Goal: Task Accomplishment & Management: Use online tool/utility

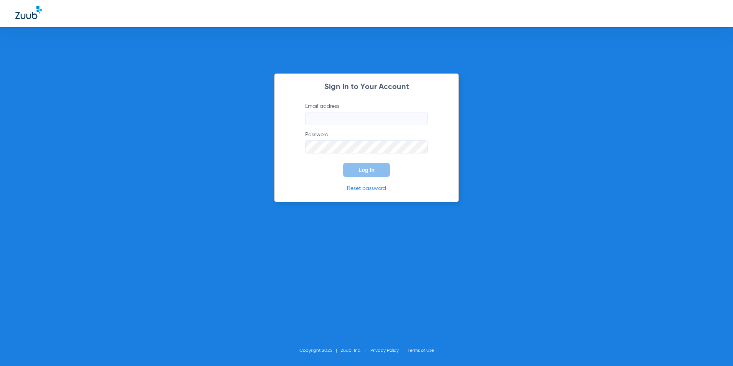
type input "[EMAIL_ADDRESS][DOMAIN_NAME]"
click at [365, 173] on span "Log In" at bounding box center [366, 170] width 16 height 6
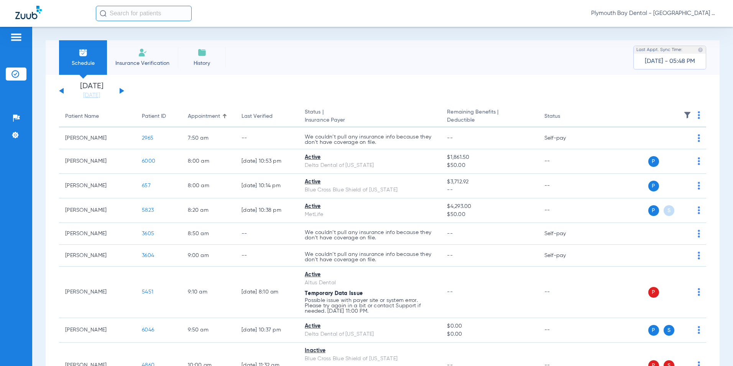
click at [120, 90] on button at bounding box center [122, 91] width 5 height 6
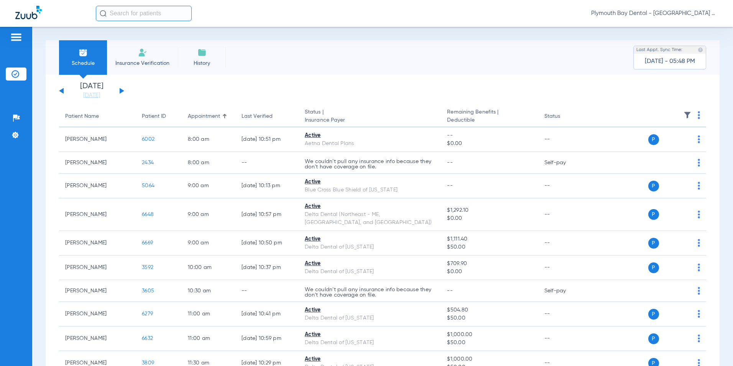
click at [120, 90] on button at bounding box center [122, 91] width 5 height 6
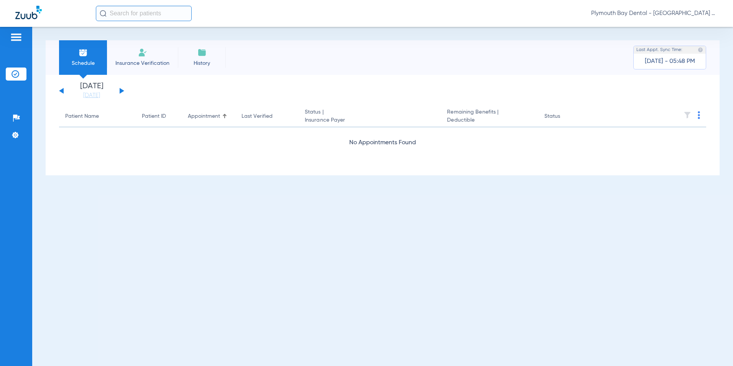
click at [120, 90] on button at bounding box center [122, 91] width 5 height 6
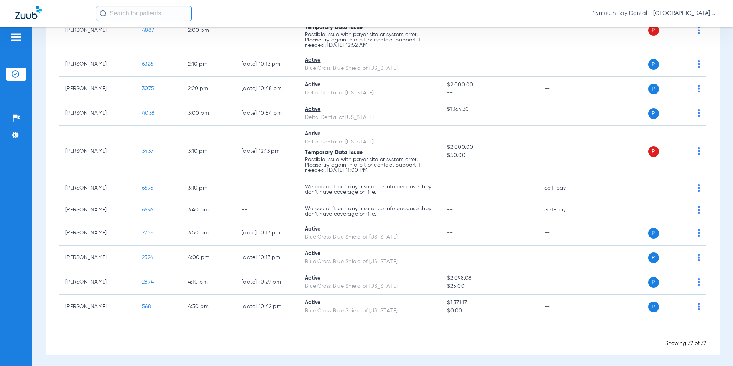
scroll to position [628, 0]
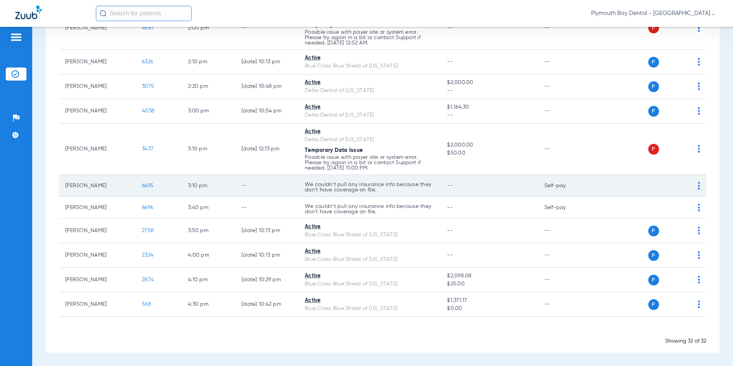
click at [151, 185] on span "6695" at bounding box center [148, 185] width 12 height 5
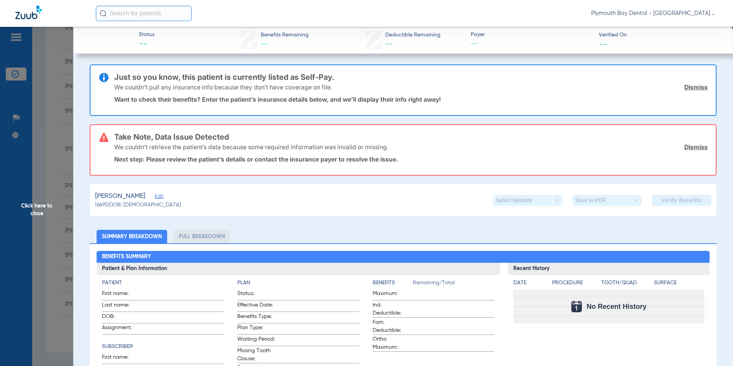
click at [689, 86] on link "Dismiss" at bounding box center [695, 87] width 23 height 8
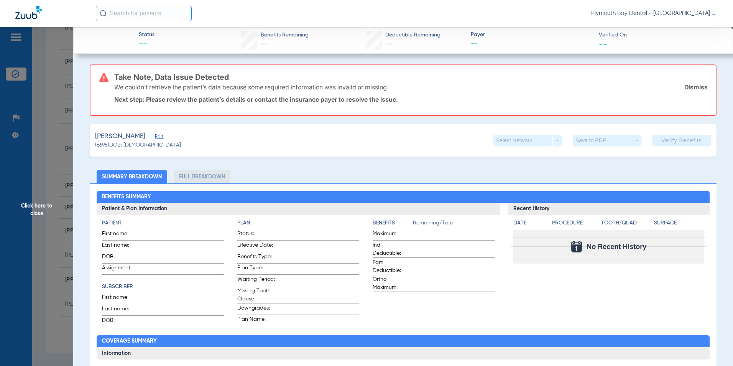
click at [687, 87] on link "Dismiss" at bounding box center [695, 87] width 23 height 8
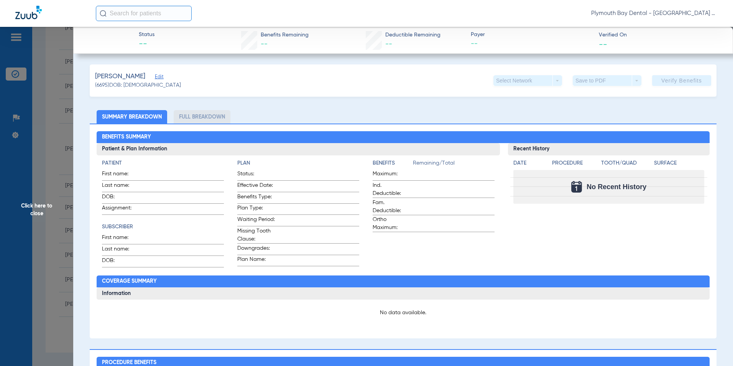
click at [162, 78] on span "Edit" at bounding box center [158, 77] width 7 height 7
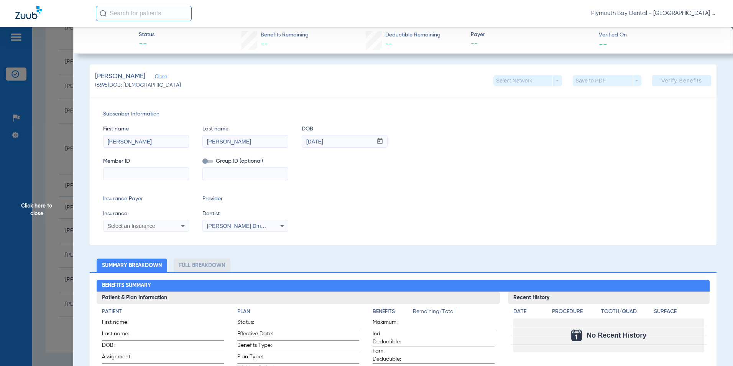
click at [122, 173] on input at bounding box center [146, 174] width 85 height 12
paste input "XXA962159423"
type input "XXA962159423"
click at [184, 221] on icon at bounding box center [182, 225] width 9 height 9
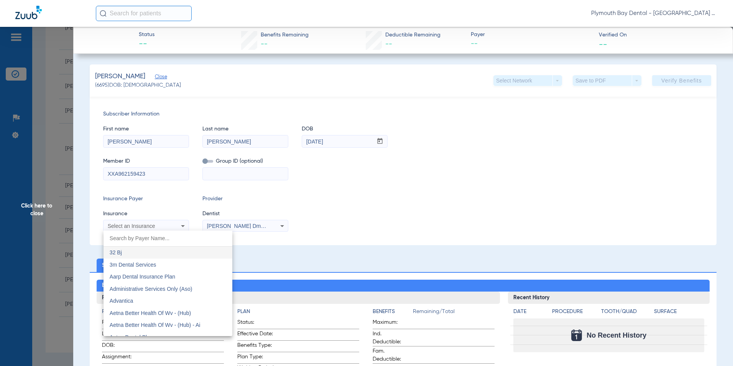
click at [183, 225] on div at bounding box center [366, 183] width 733 height 366
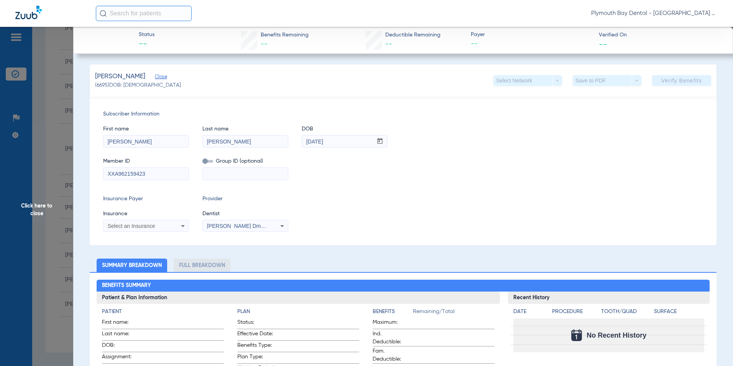
click at [183, 225] on icon at bounding box center [182, 225] width 9 height 9
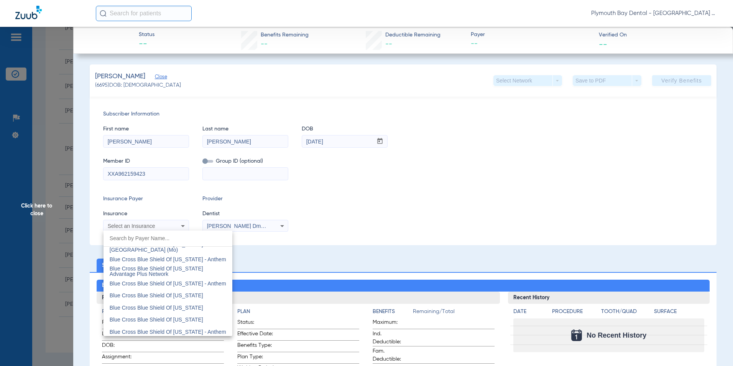
scroll to position [728, 0]
click at [176, 296] on span "Blue Cross Blue Shield Of Massachusetts" at bounding box center [157, 297] width 94 height 6
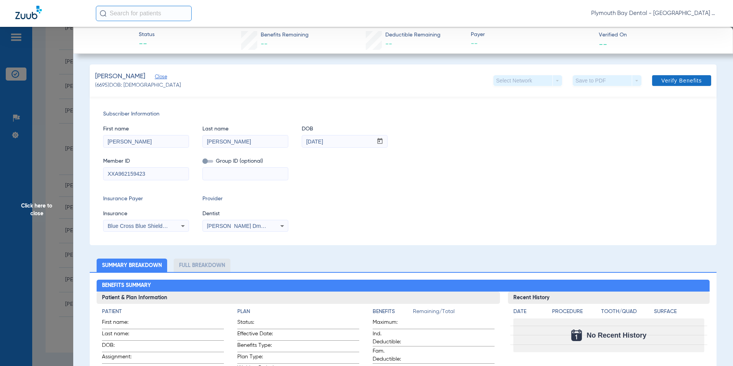
click at [664, 81] on span "Verify Benefits" at bounding box center [681, 80] width 41 height 6
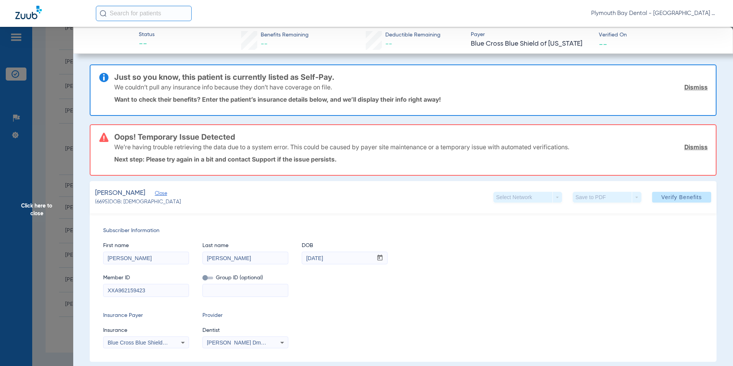
click at [687, 87] on link "Dismiss" at bounding box center [695, 87] width 23 height 8
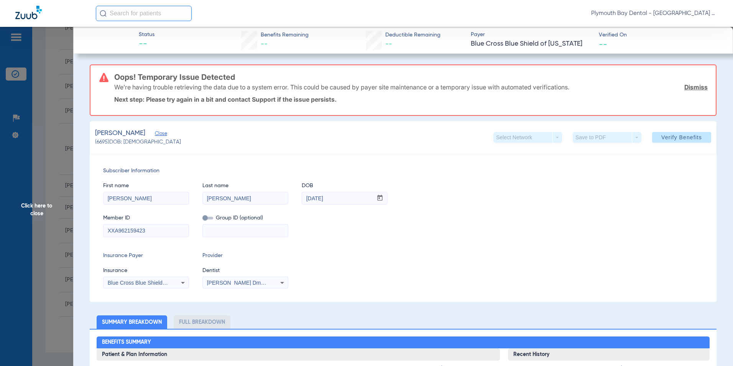
click at [687, 87] on link "Dismiss" at bounding box center [695, 87] width 23 height 8
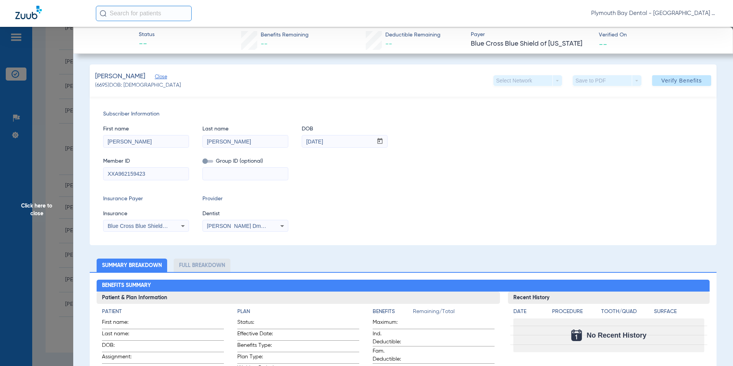
drag, startPoint x: 153, startPoint y: 171, endPoint x: 126, endPoint y: 173, distance: 27.3
click at [162, 76] on span "Close" at bounding box center [158, 77] width 7 height 7
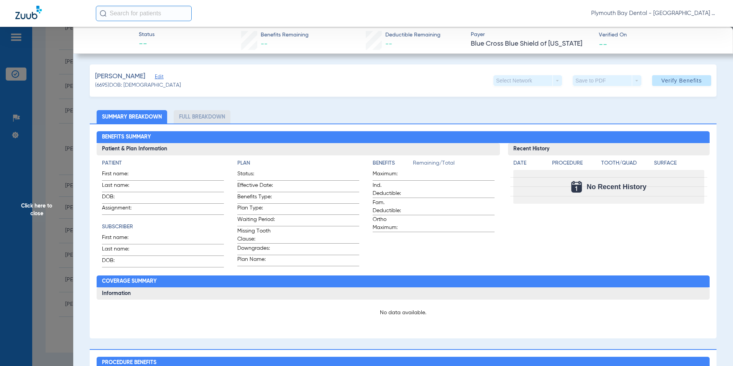
click at [43, 96] on span "Click here to close" at bounding box center [36, 210] width 73 height 366
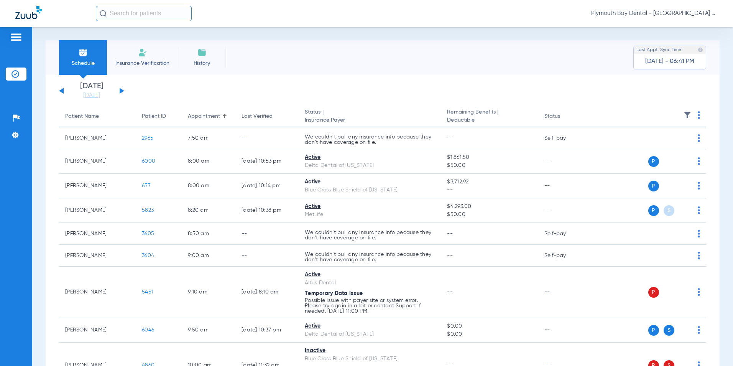
click at [120, 89] on button at bounding box center [122, 91] width 5 height 6
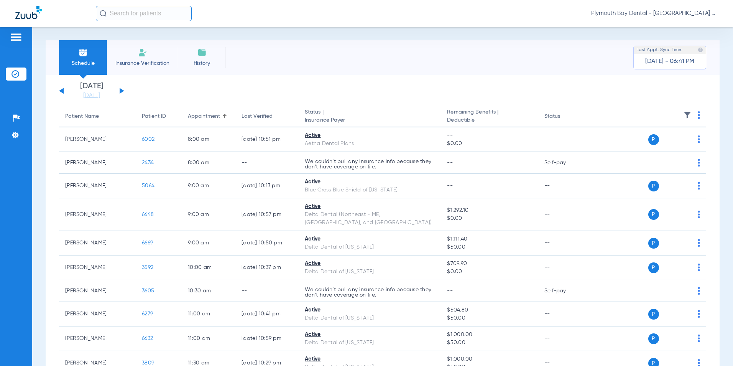
click at [120, 89] on button at bounding box center [122, 91] width 5 height 6
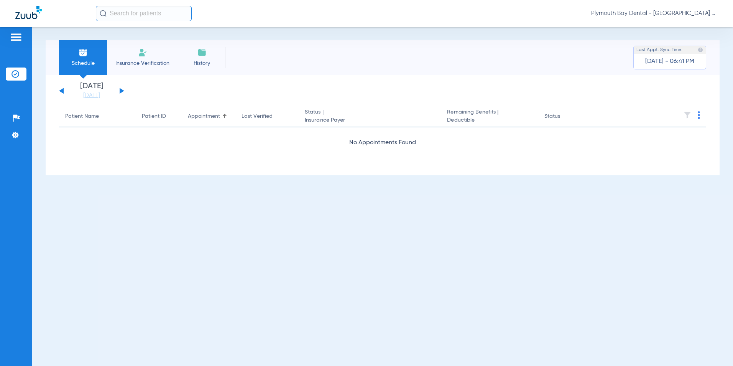
click at [120, 89] on button at bounding box center [122, 91] width 5 height 6
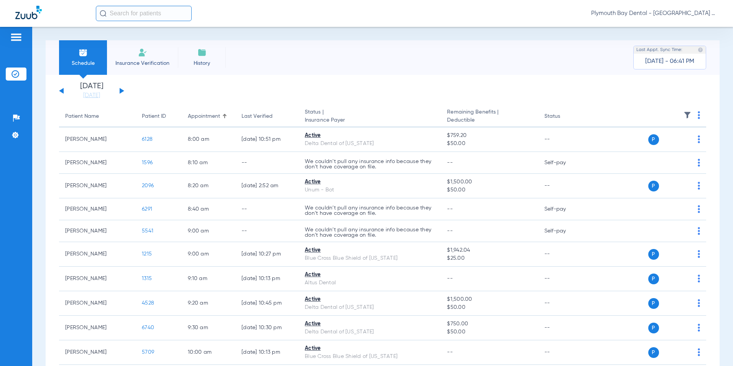
click at [120, 89] on button at bounding box center [122, 91] width 5 height 6
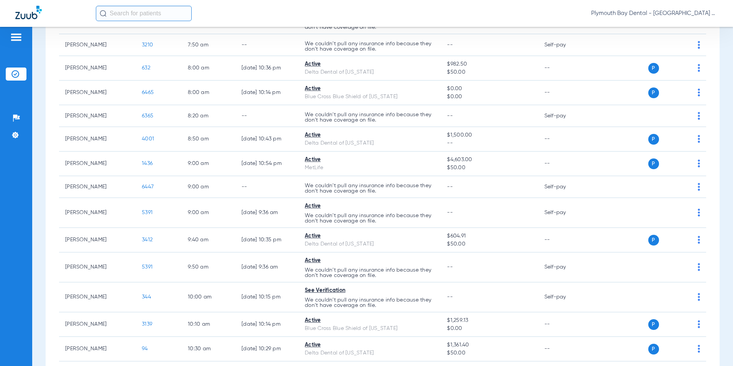
scroll to position [77, 0]
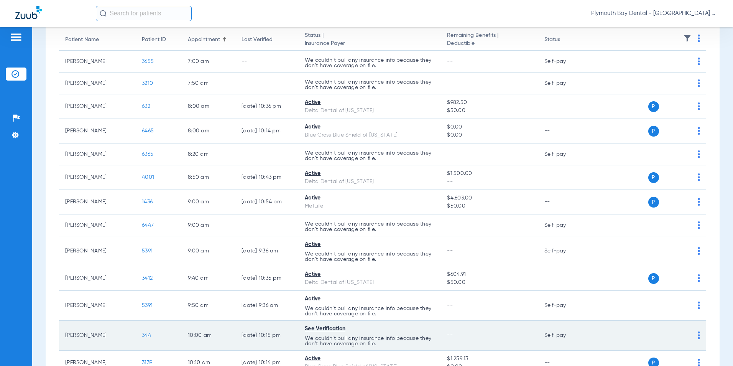
click at [148, 336] on span "344" at bounding box center [146, 334] width 9 height 5
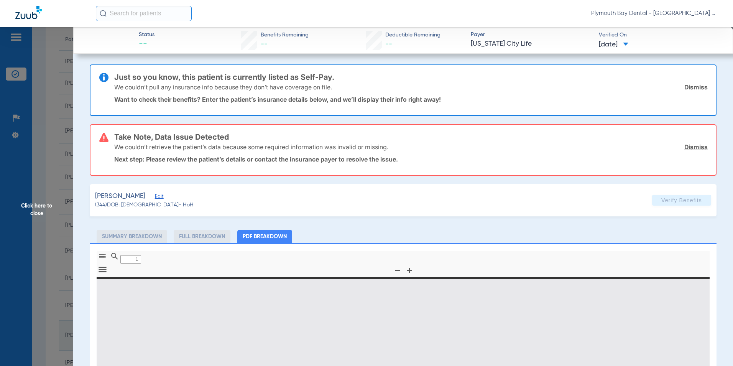
type input "0"
select select "page-width"
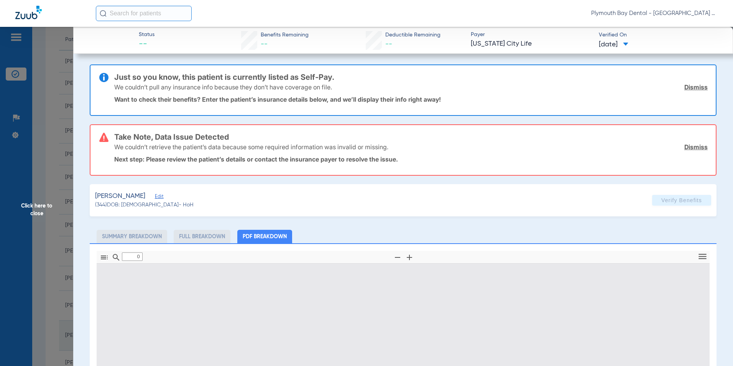
type input "1"
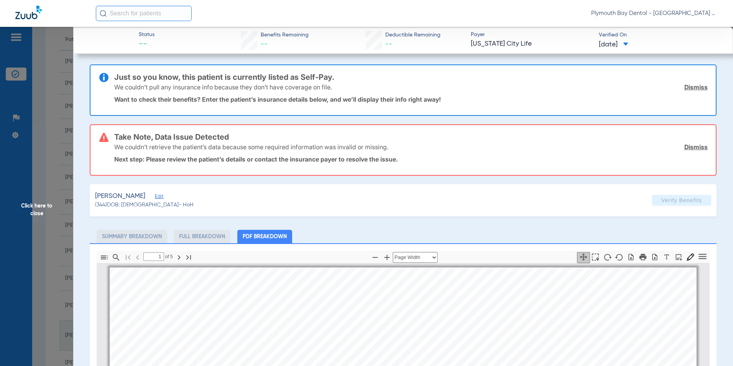
scroll to position [4, 0]
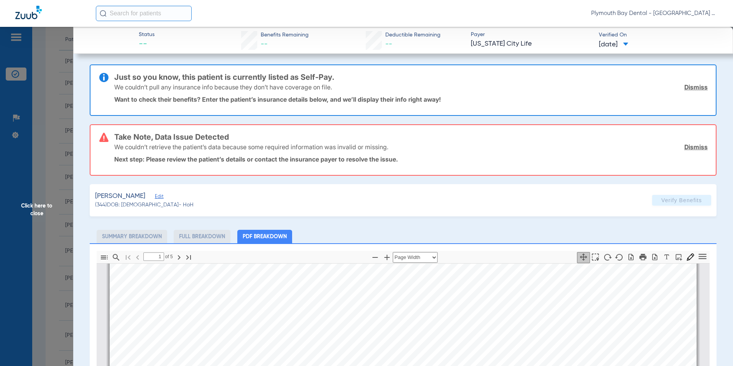
drag, startPoint x: 693, startPoint y: 88, endPoint x: 690, endPoint y: 102, distance: 14.4
click at [693, 88] on link "Dismiss" at bounding box center [695, 87] width 23 height 8
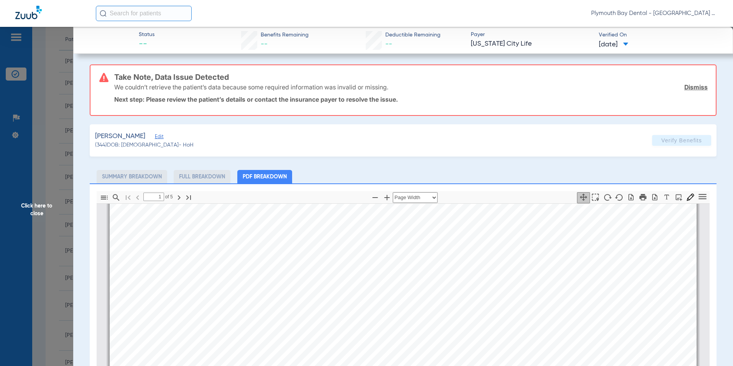
click at [690, 86] on link "Dismiss" at bounding box center [695, 87] width 23 height 8
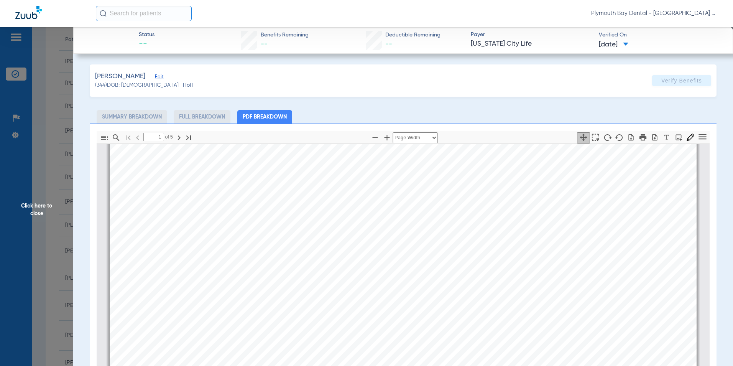
click at [57, 80] on span "Click here to close" at bounding box center [36, 210] width 73 height 366
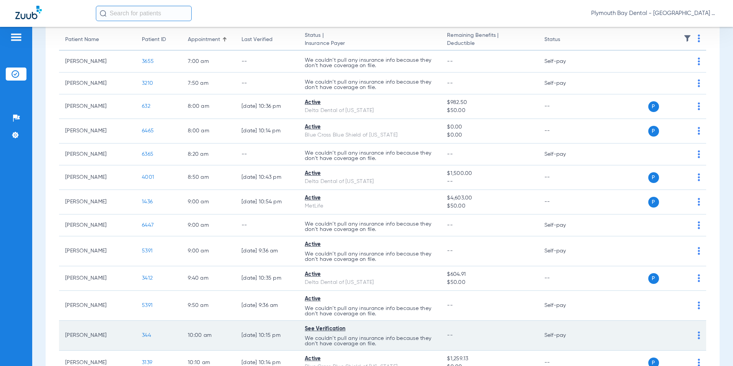
click at [147, 333] on span "344" at bounding box center [146, 334] width 9 height 5
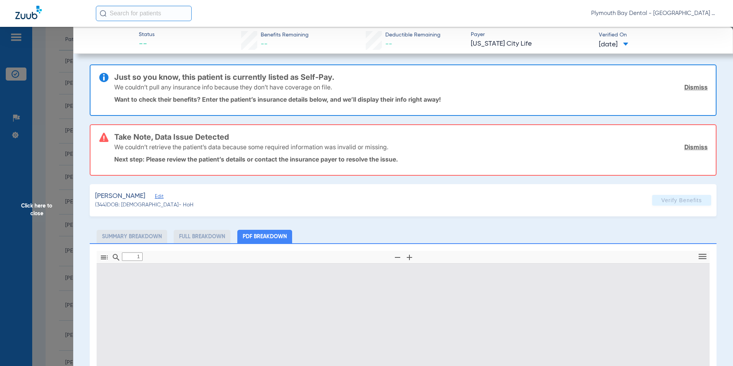
type input "0"
select select "page-width"
click at [684, 86] on link "Dismiss" at bounding box center [695, 87] width 23 height 8
type input "1"
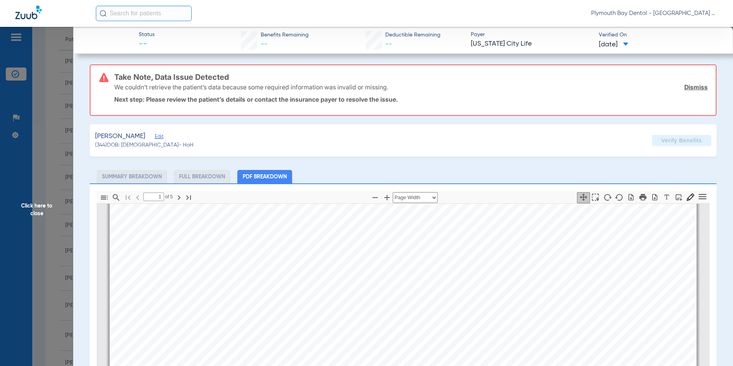
click at [692, 88] on link "Dismiss" at bounding box center [695, 87] width 23 height 8
